Goal: Task Accomplishment & Management: Complete application form

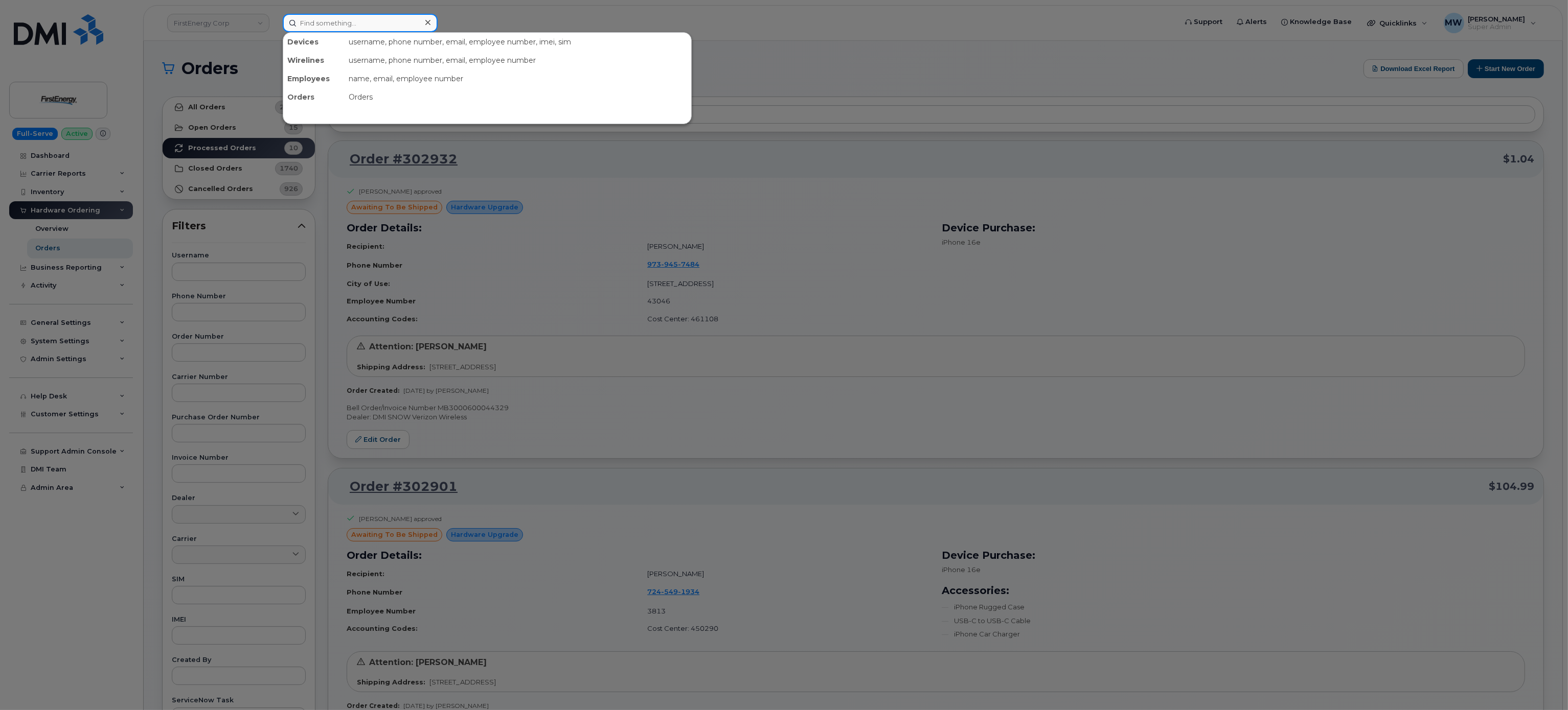
click at [354, 24] on input at bounding box center [360, 24] width 154 height 19
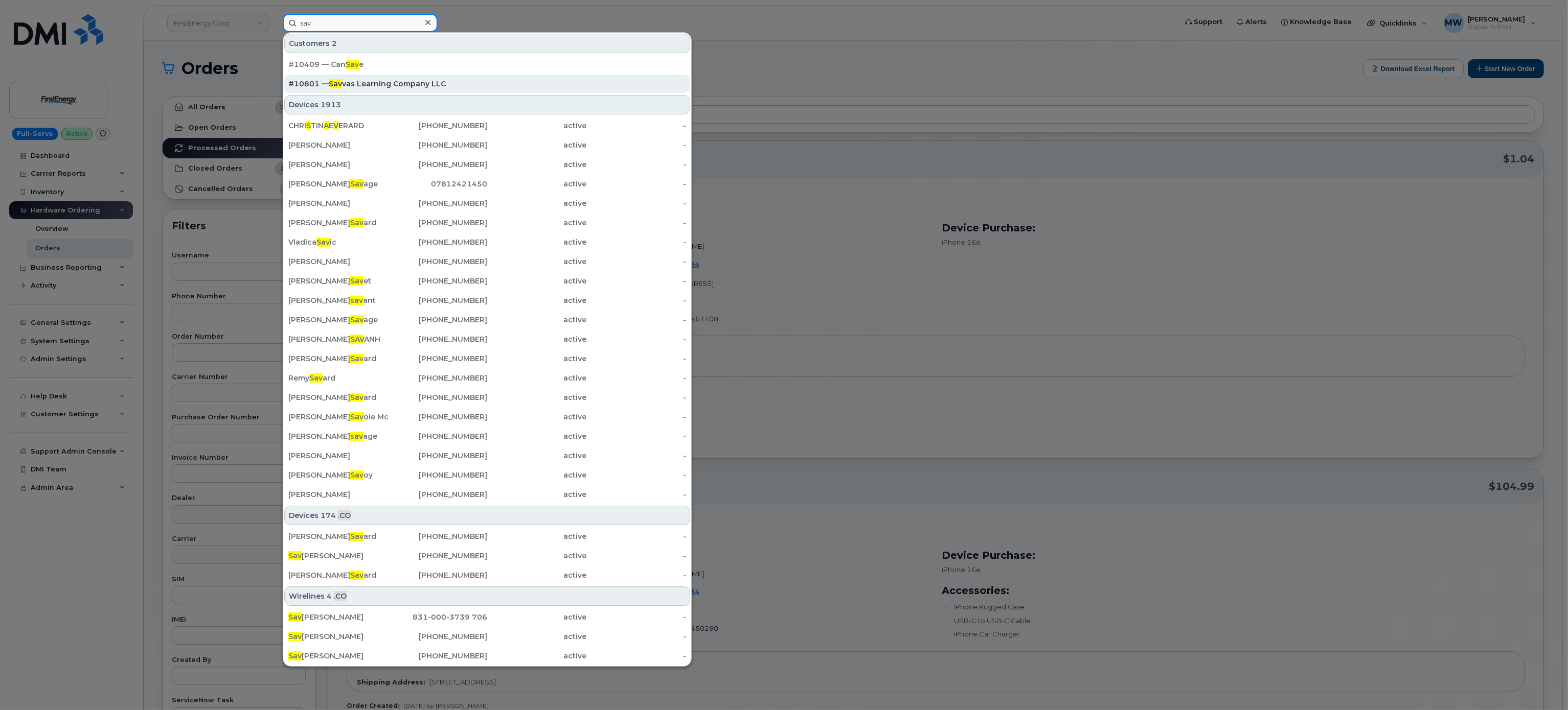
type input "sav"
click at [385, 78] on div "#10801 — Sav vas Learning Company LLC" at bounding box center [487, 84] width 397 height 19
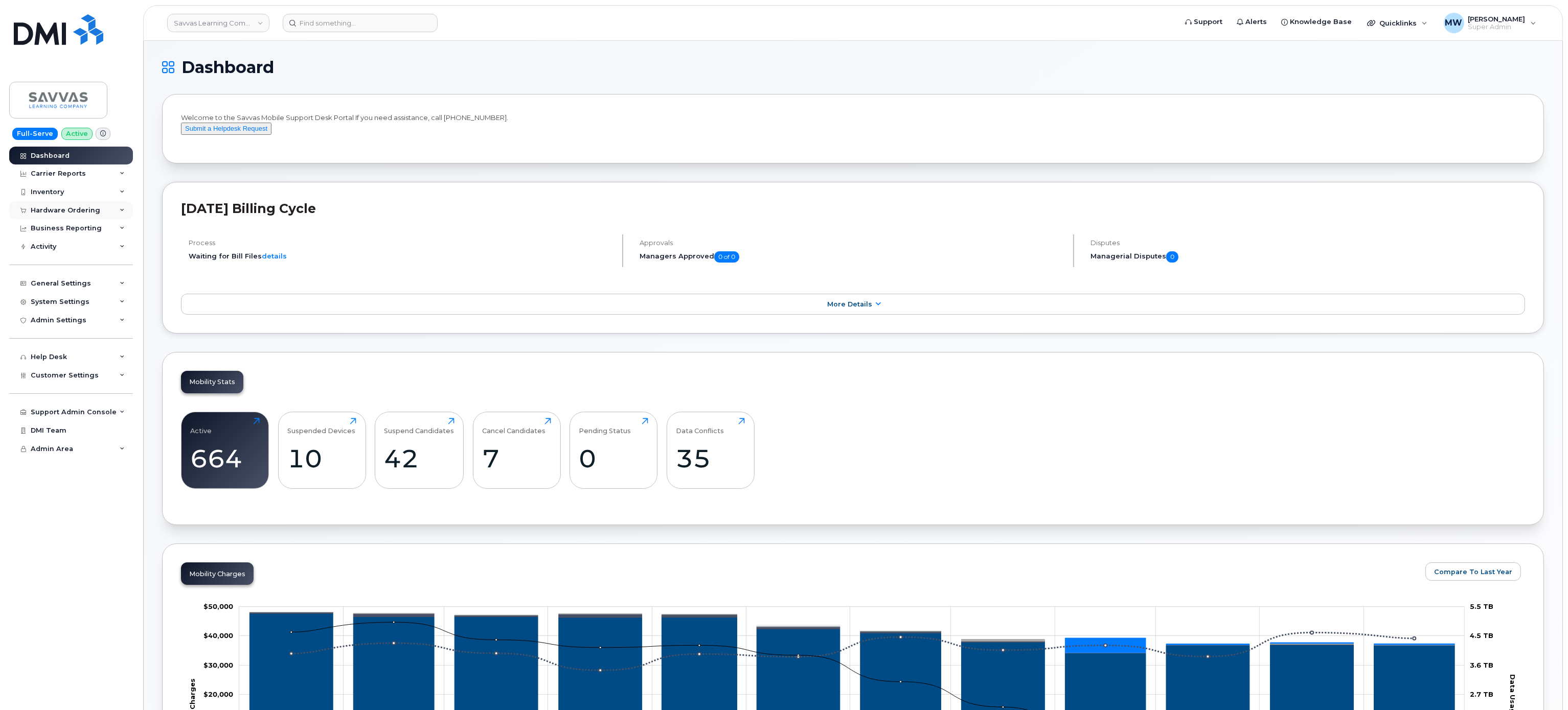
click at [77, 204] on div "Hardware Ordering" at bounding box center [71, 211] width 123 height 19
click at [75, 240] on link "Orders" at bounding box center [80, 248] width 105 height 20
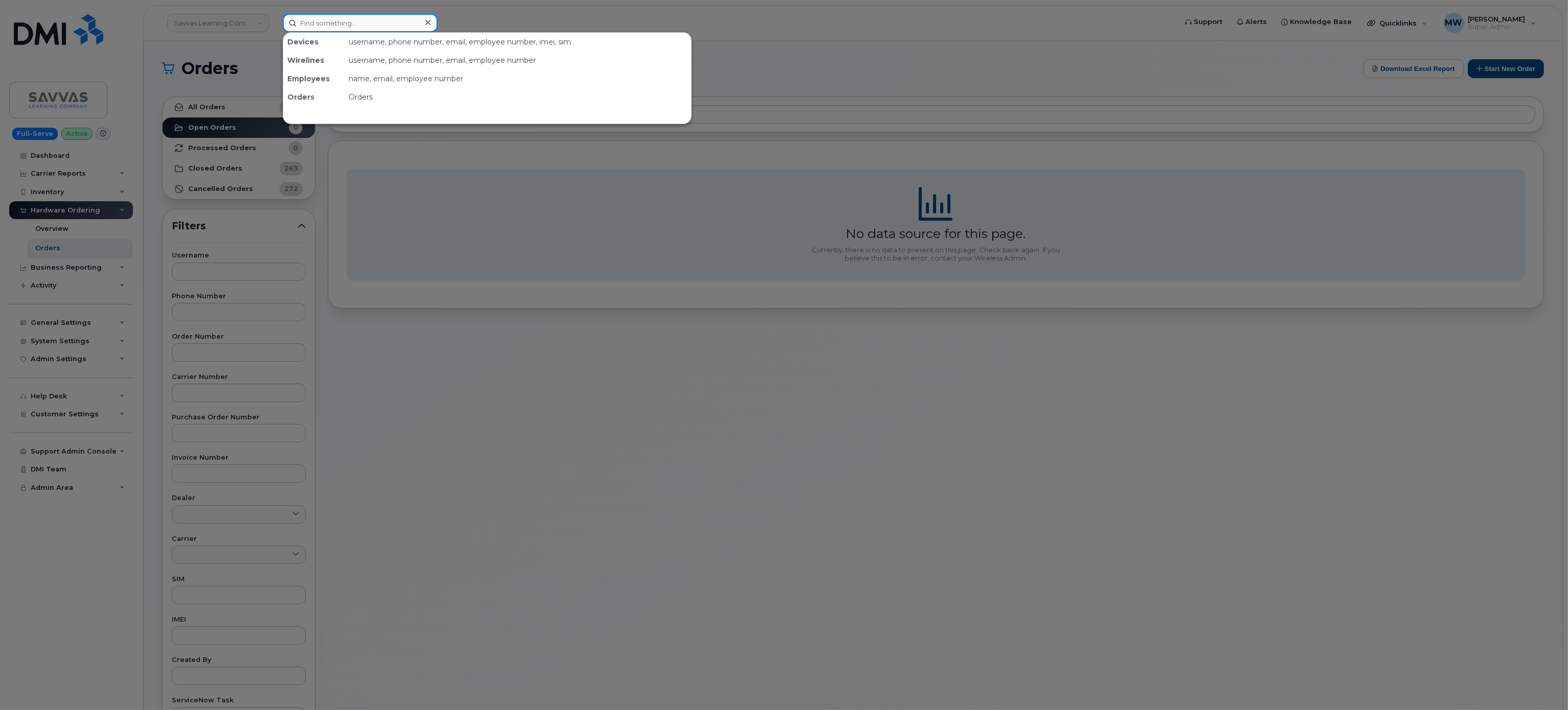
click at [351, 20] on input at bounding box center [360, 24] width 154 height 19
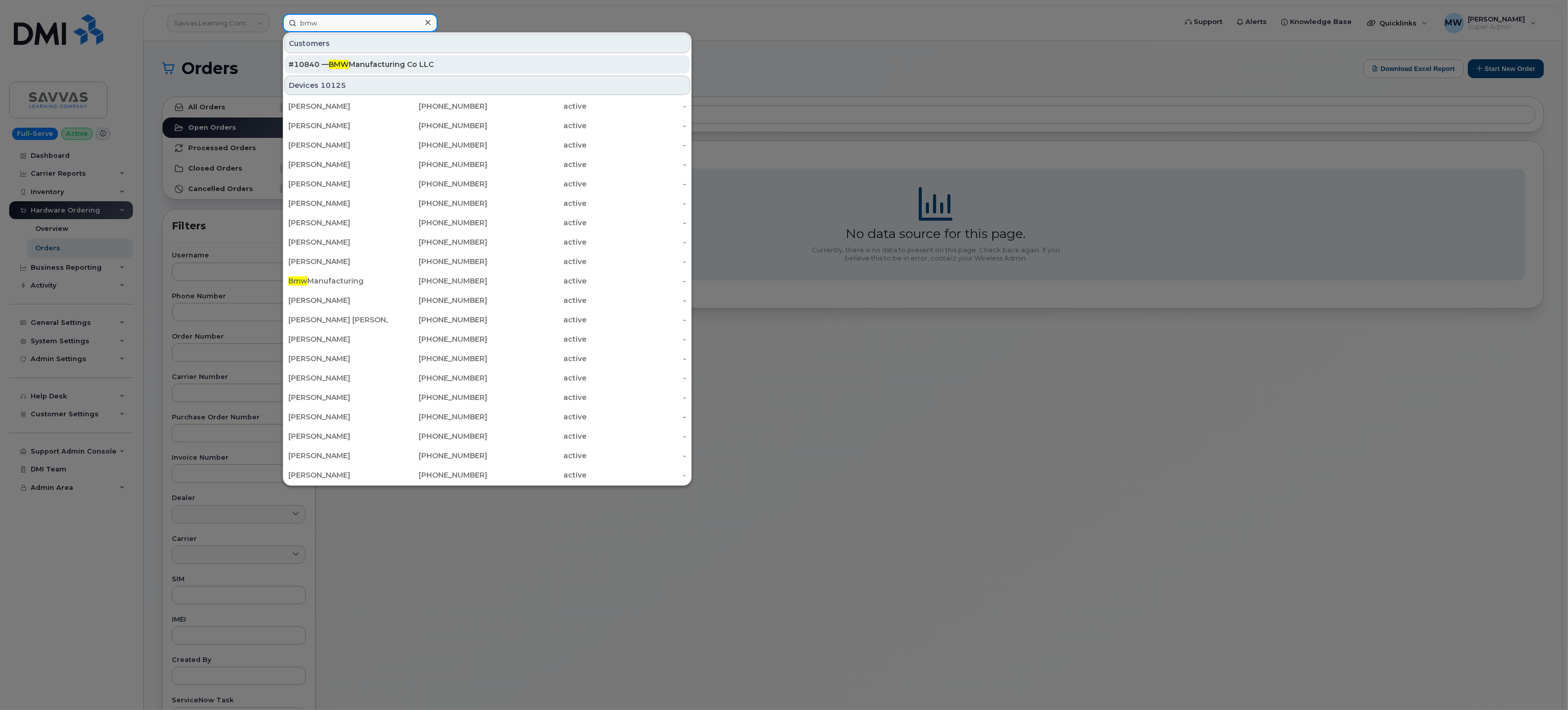
type input "bmw"
click at [388, 60] on div "#10840 — BMW Manufacturing Co LLC" at bounding box center [487, 65] width 397 height 19
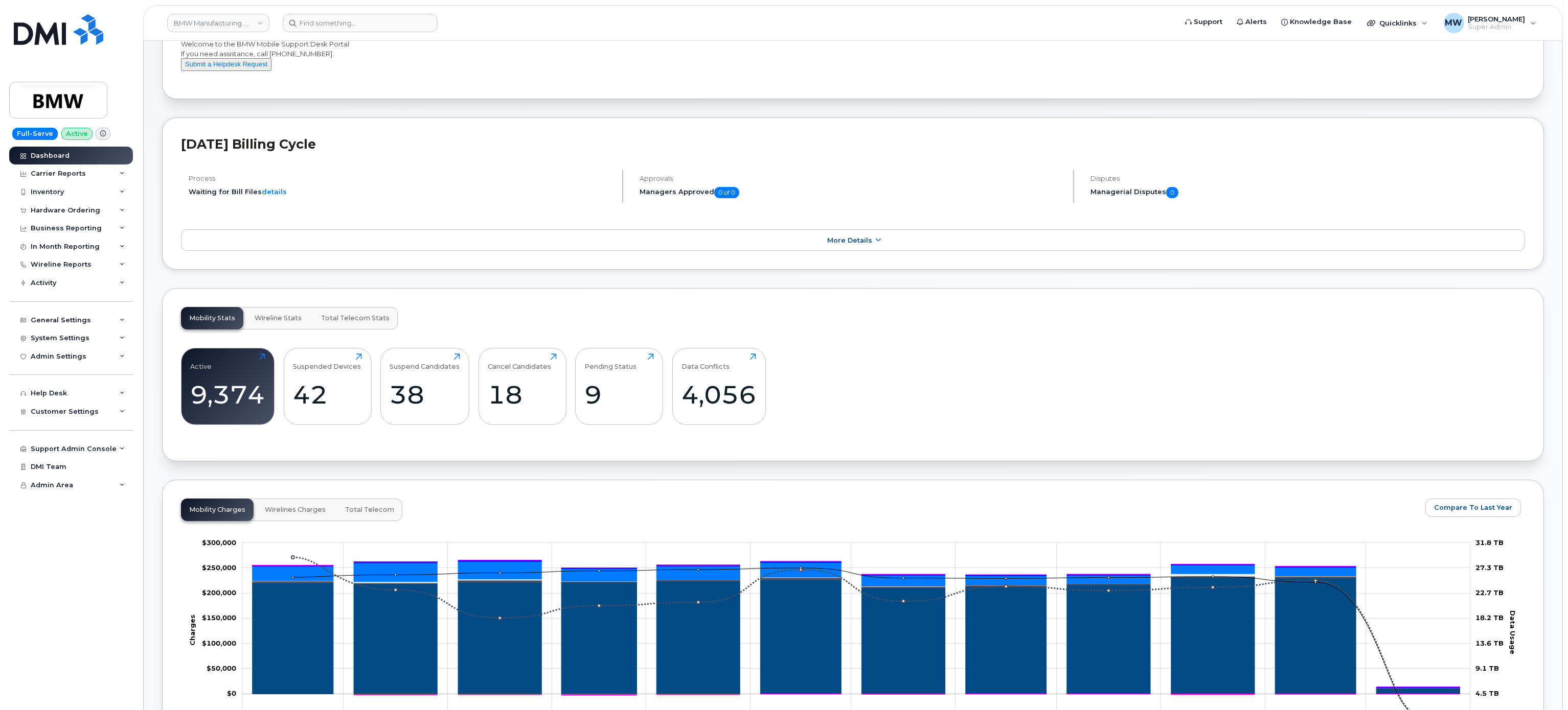
scroll to position [74, 0]
click at [74, 212] on div "Hardware Ordering" at bounding box center [66, 210] width 70 height 8
click at [71, 242] on link "Orders" at bounding box center [80, 248] width 105 height 20
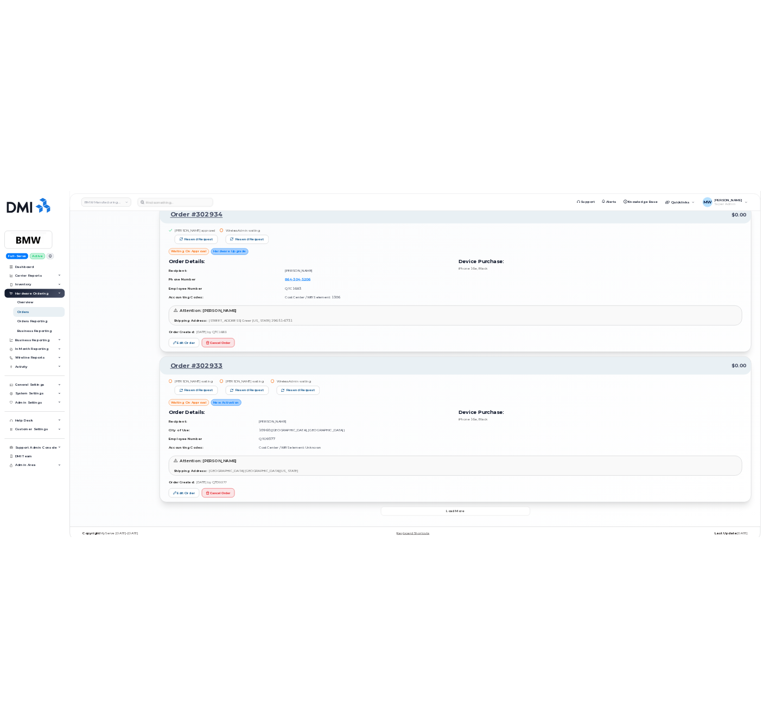
scroll to position [1817, 0]
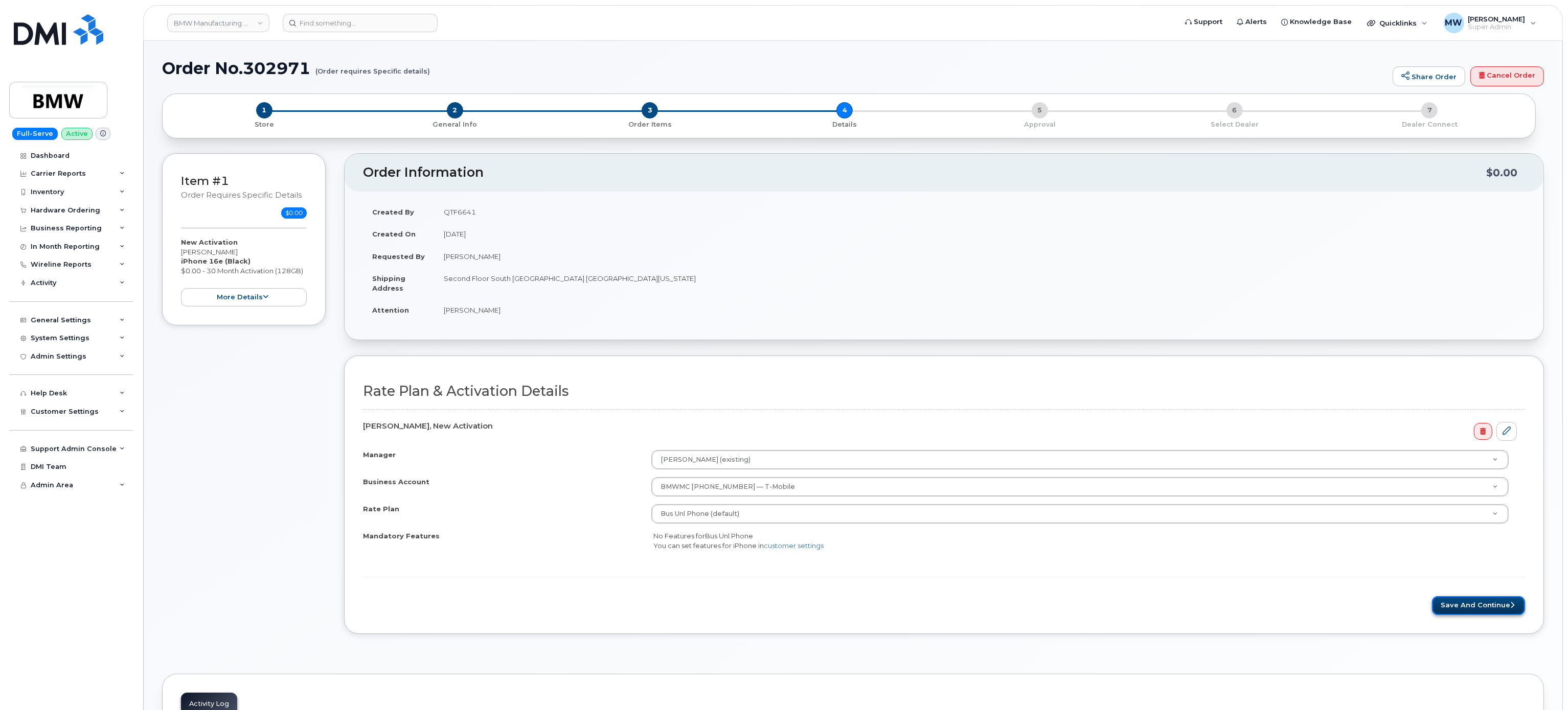
click at [1469, 608] on button "Save and Continue" at bounding box center [1478, 605] width 93 height 19
click at [1505, 615] on button "Save and Continue" at bounding box center [1478, 605] width 93 height 19
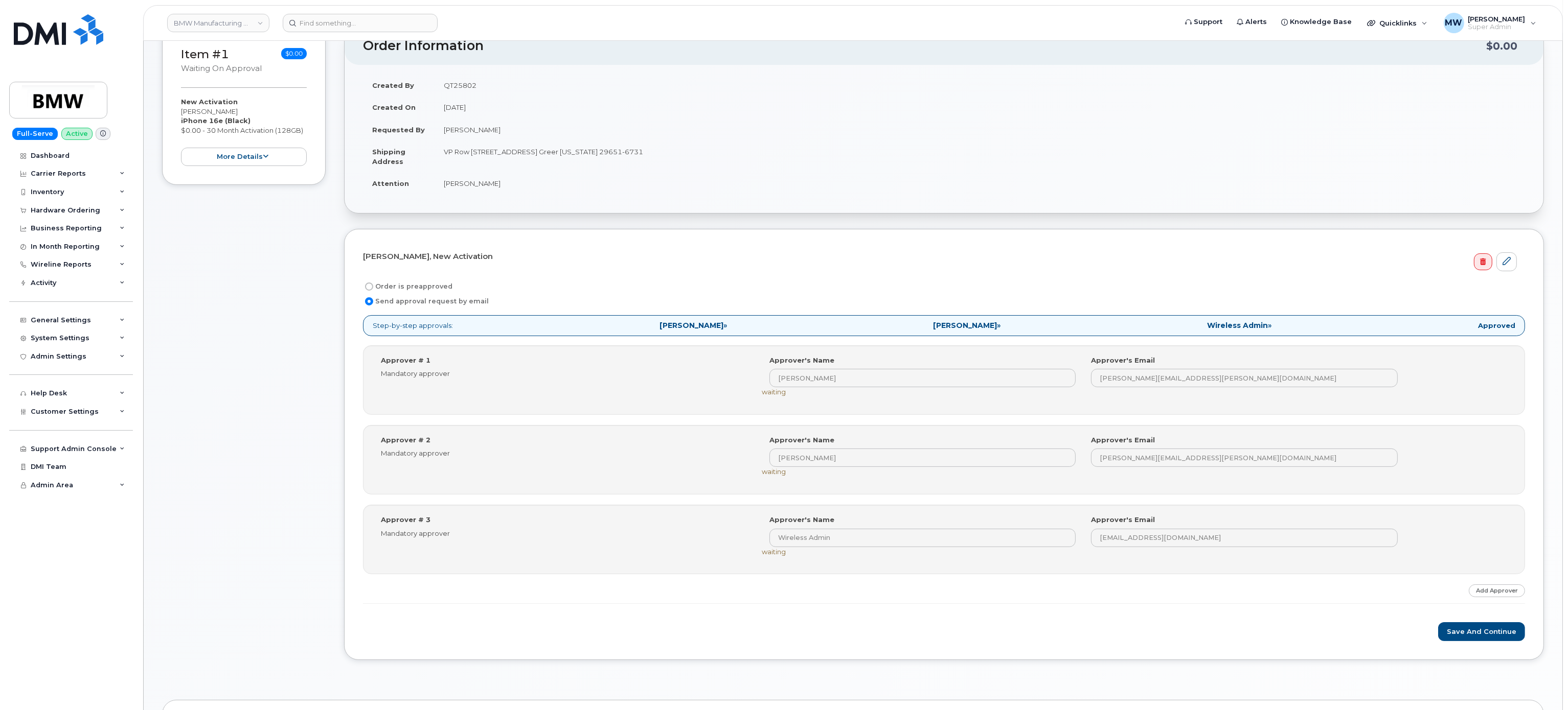
scroll to position [204, 0]
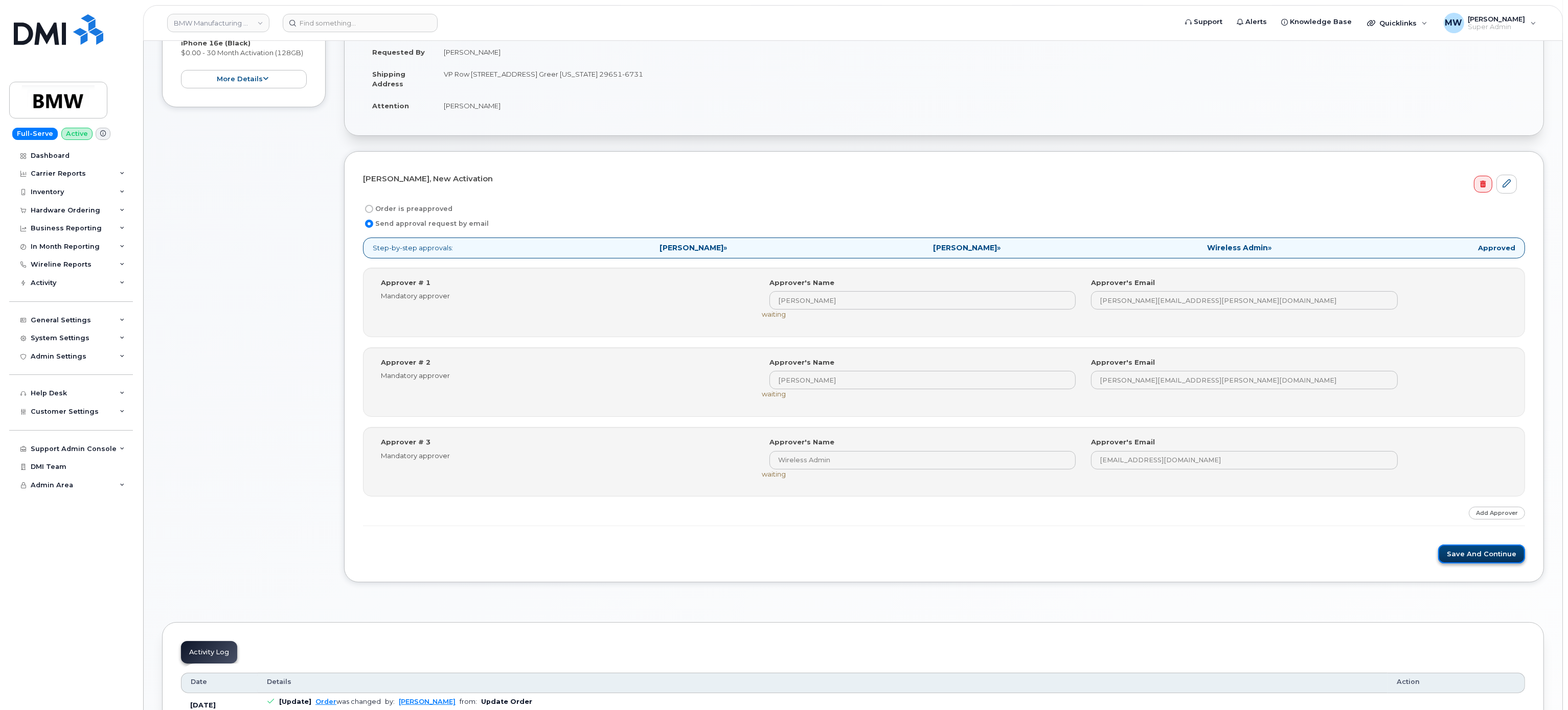
click at [1473, 561] on button "Save and Continue" at bounding box center [1481, 555] width 87 height 19
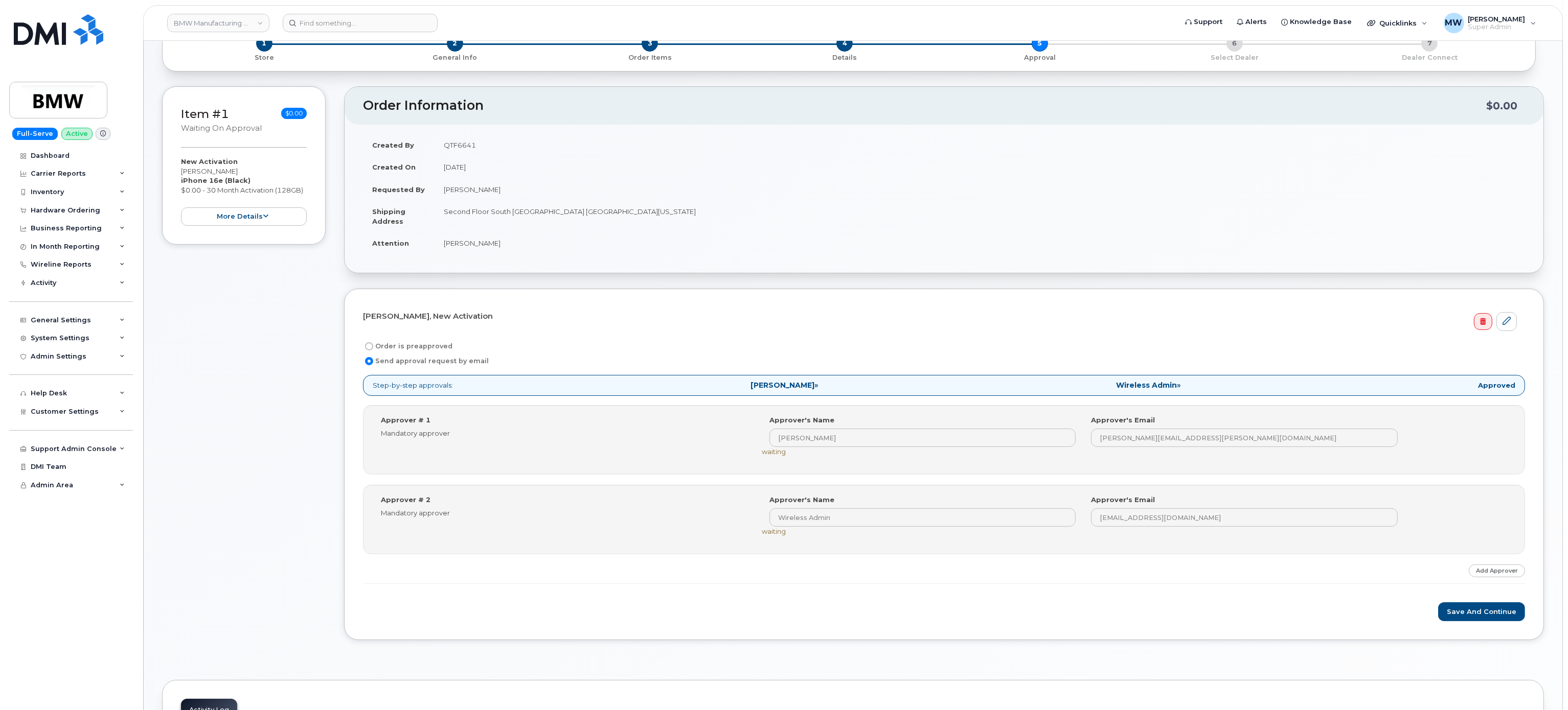
scroll to position [103, 0]
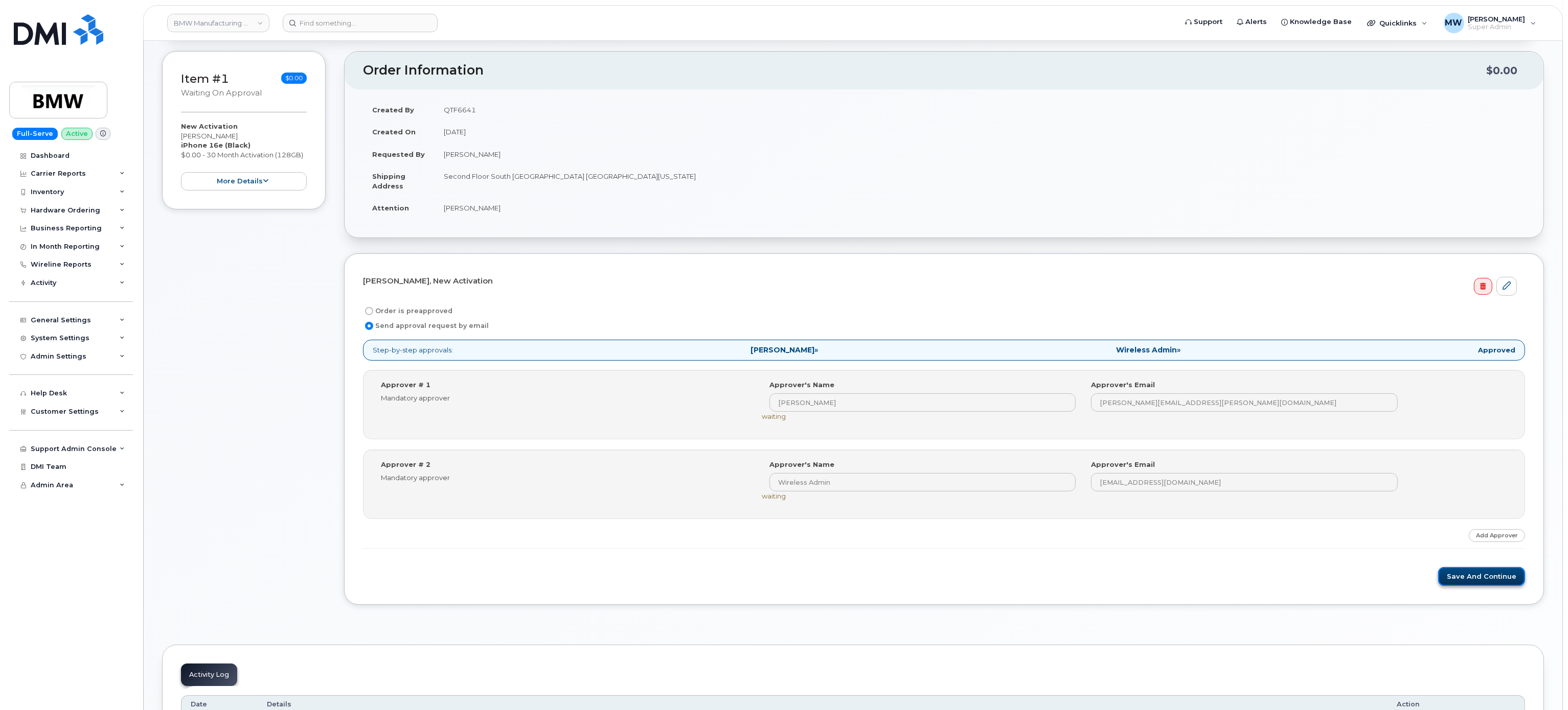
click at [1476, 577] on button "Save and Continue" at bounding box center [1481, 576] width 87 height 19
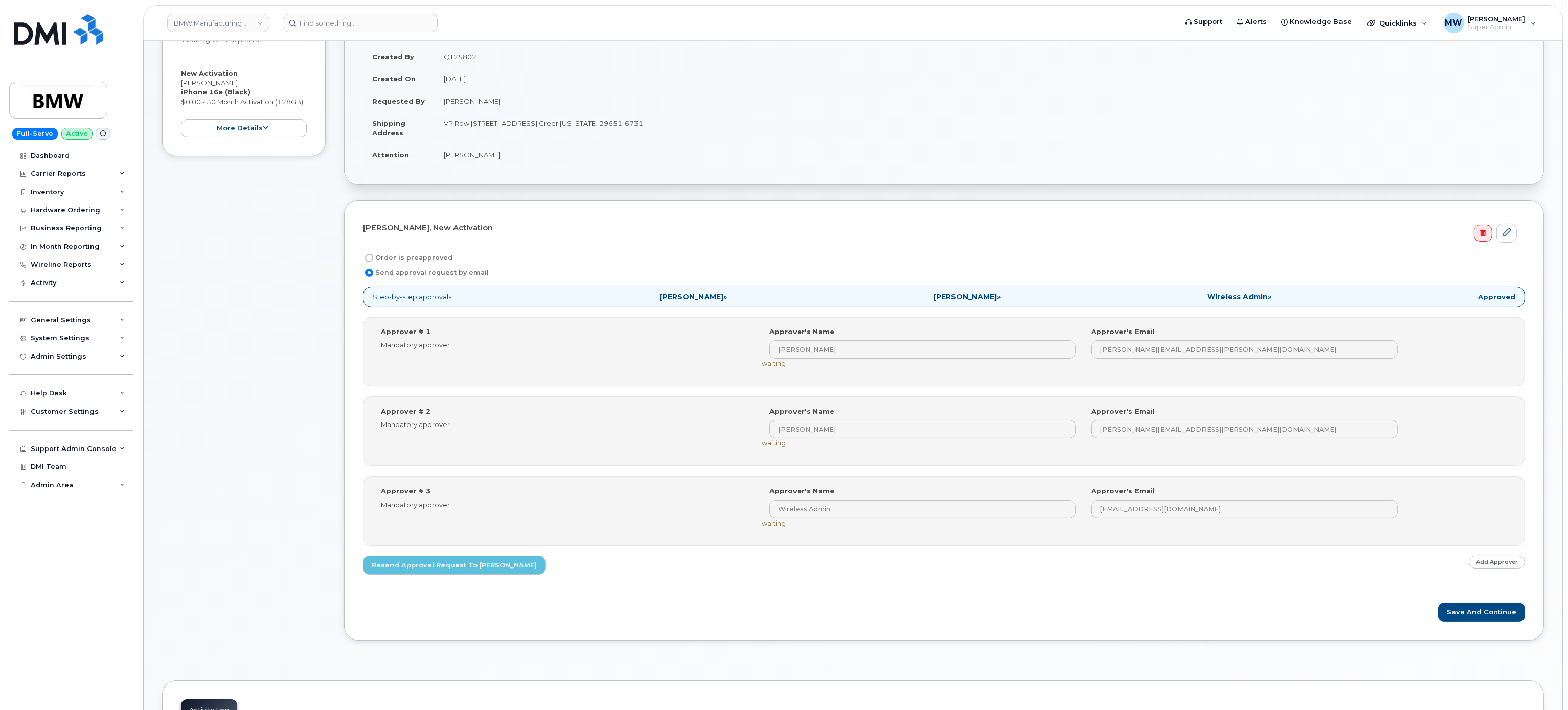
scroll to position [307, 0]
